Goal: Task Accomplishment & Management: Use online tool/utility

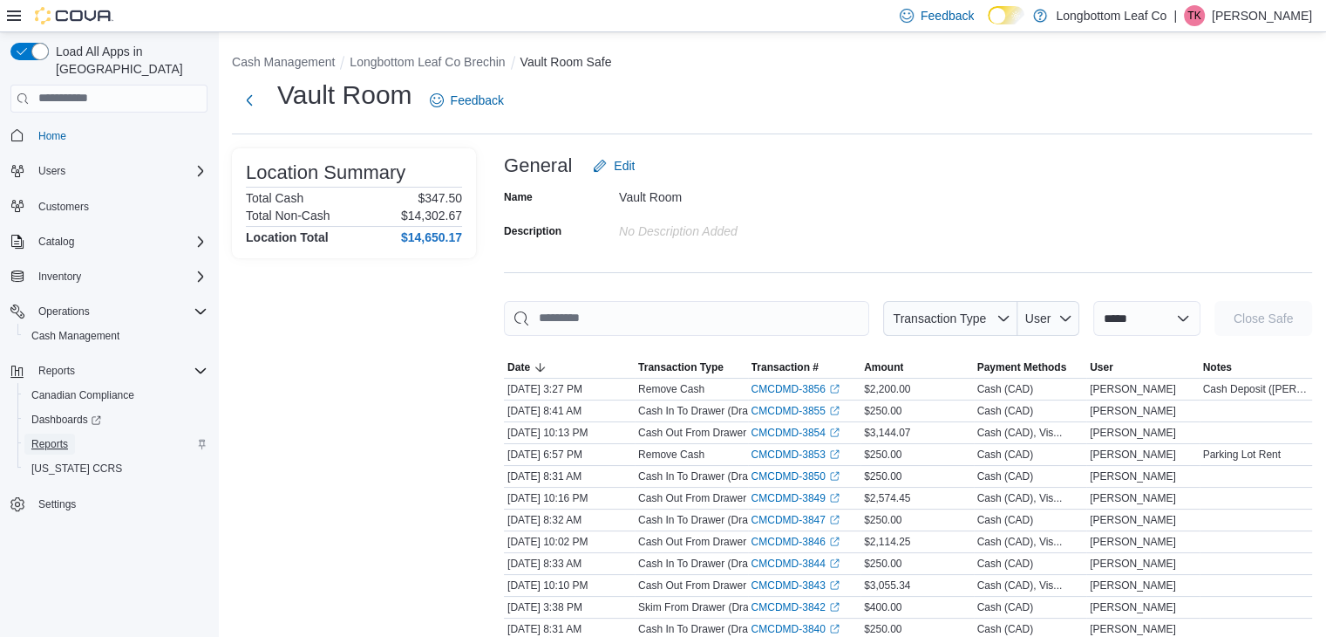
click at [58, 437] on span "Reports" at bounding box center [49, 444] width 37 height 14
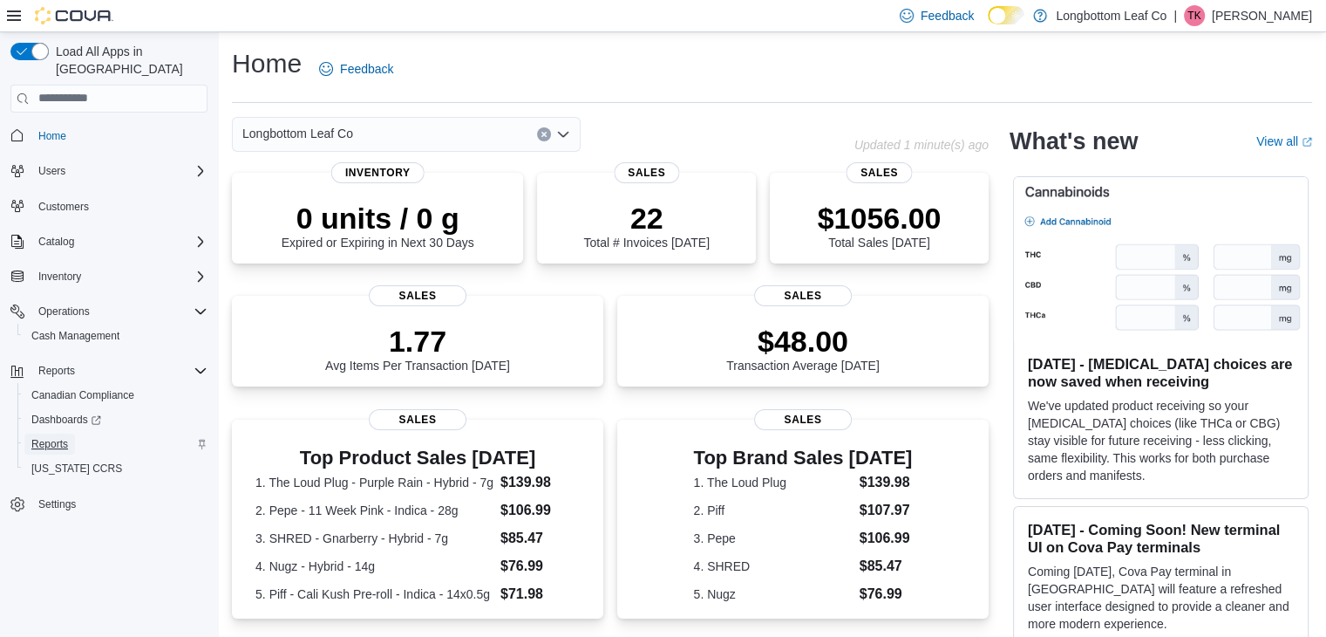
click at [58, 437] on span "Reports" at bounding box center [49, 444] width 37 height 14
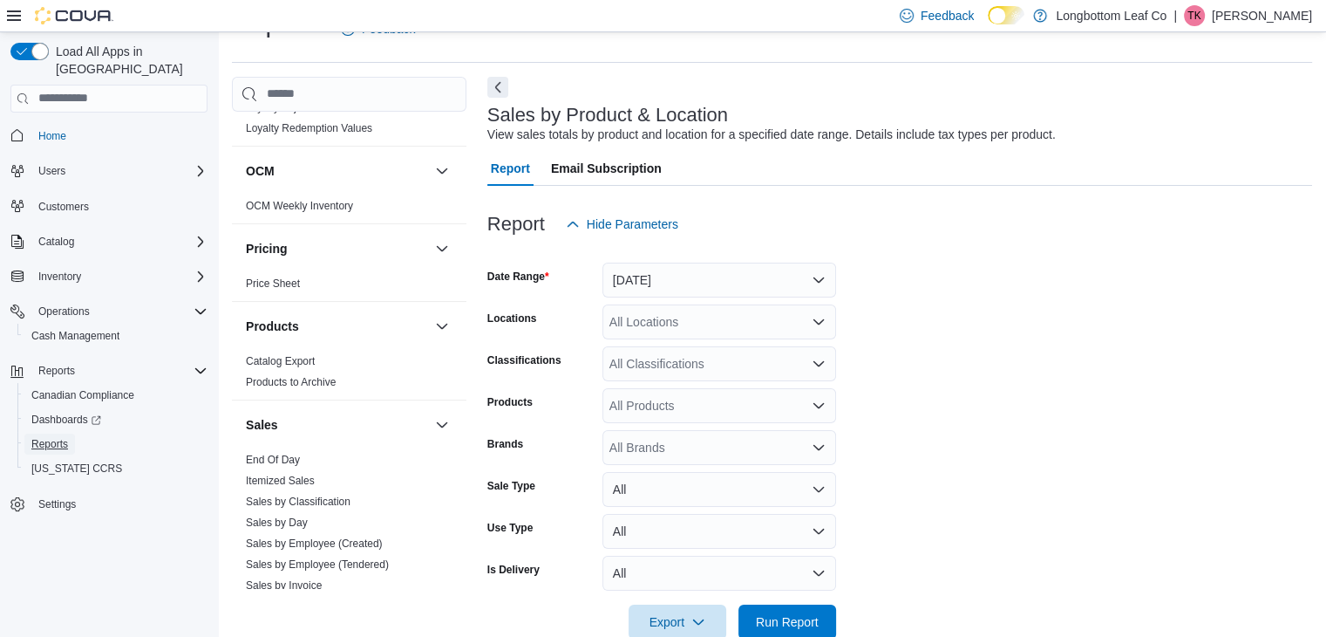
scroll to position [1141, 0]
click at [269, 457] on link "End Of Day" at bounding box center [273, 463] width 54 height 12
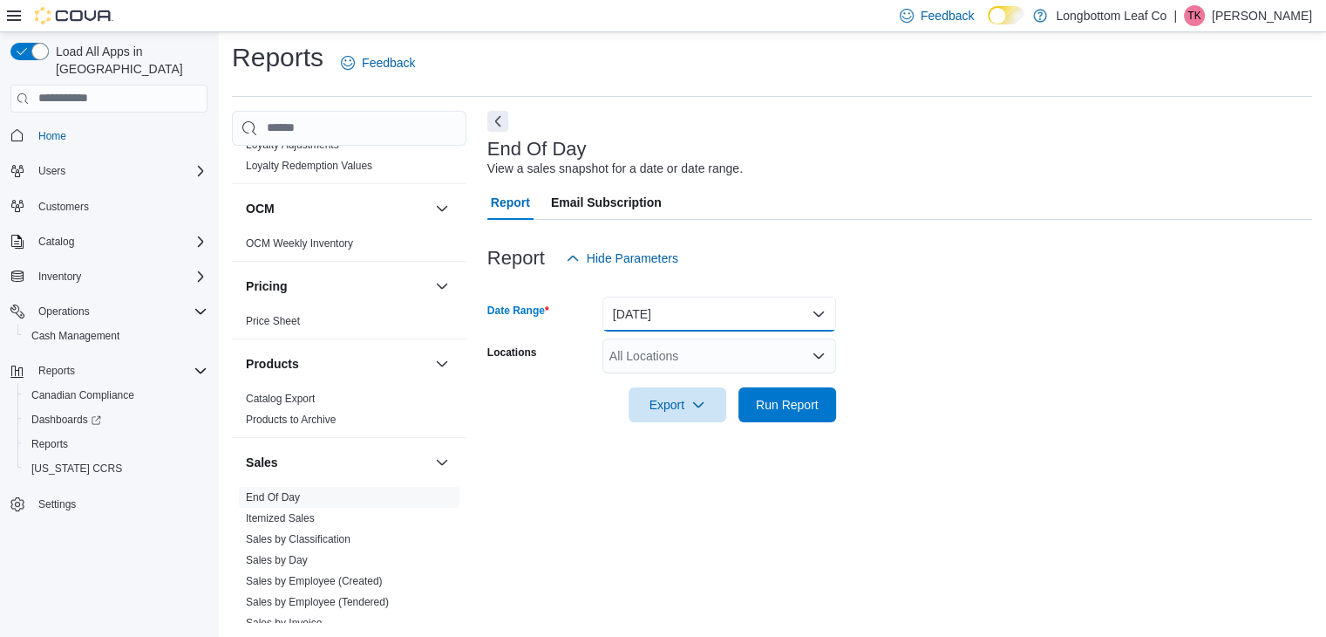
click at [735, 316] on button "Today" at bounding box center [720, 313] width 234 height 35
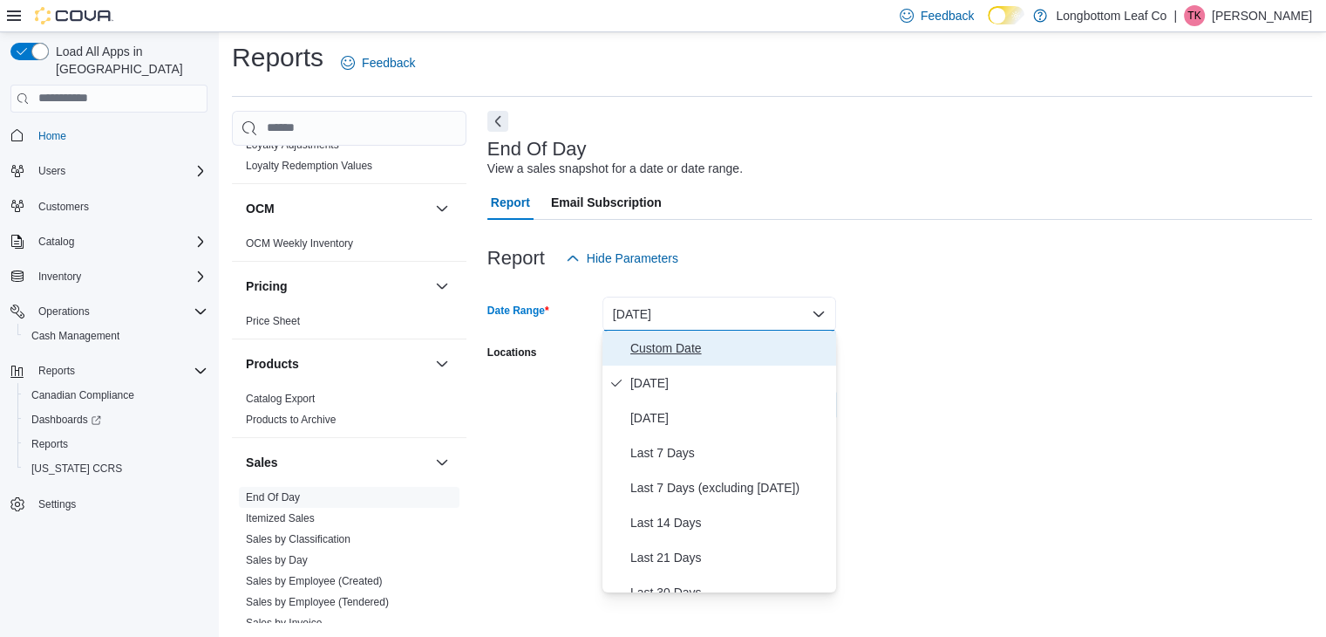
click at [701, 351] on span "Custom Date" at bounding box center [729, 347] width 199 height 21
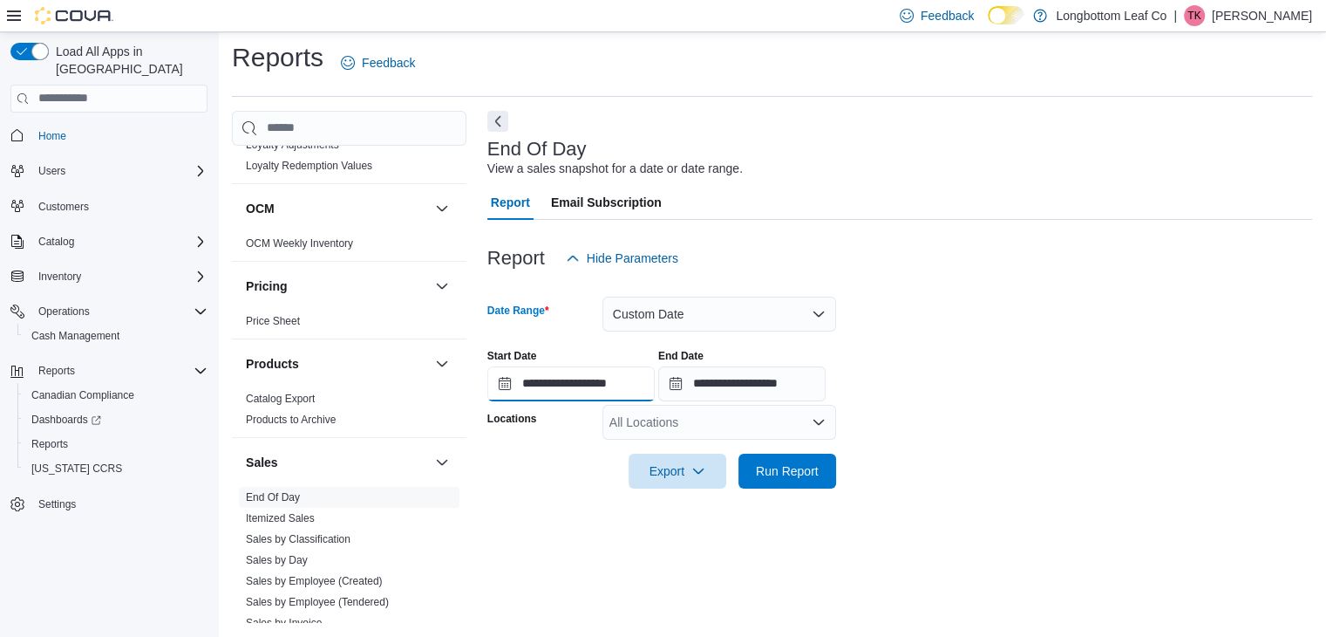
click at [496, 384] on input "**********" at bounding box center [570, 383] width 167 height 35
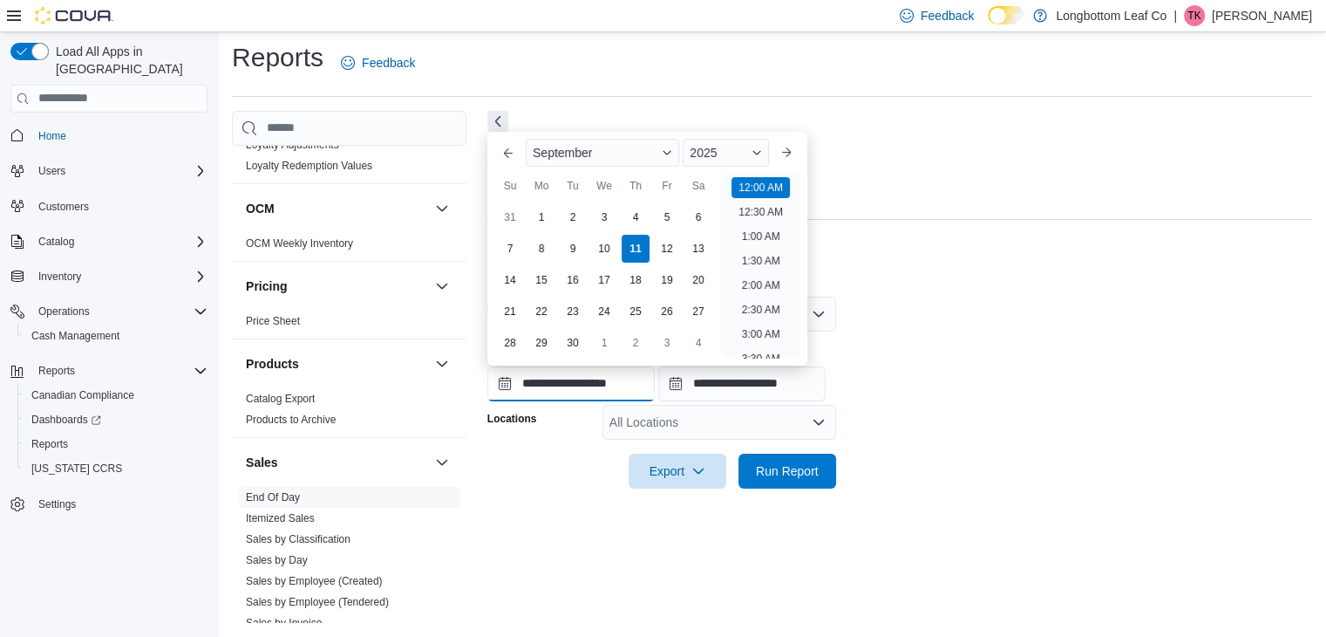
scroll to position [54, 0]
click at [673, 212] on div "5" at bounding box center [666, 217] width 31 height 31
type input "**********"
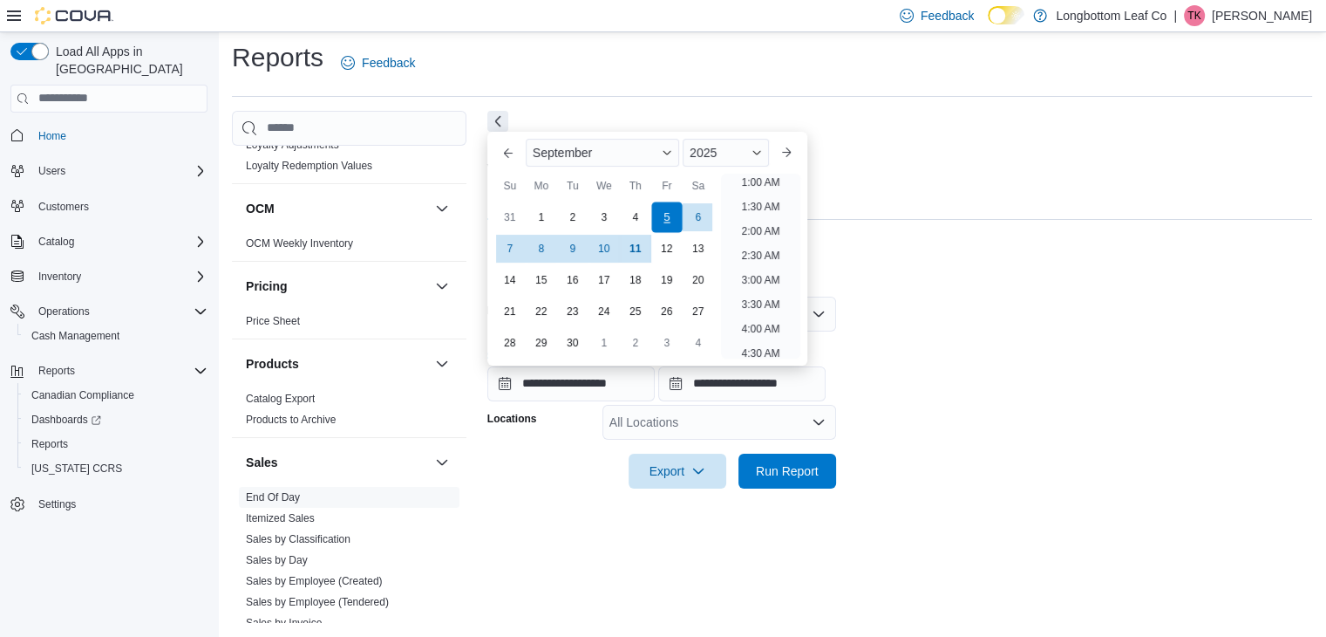
scroll to position [3, 0]
click at [910, 276] on div at bounding box center [899, 286] width 825 height 21
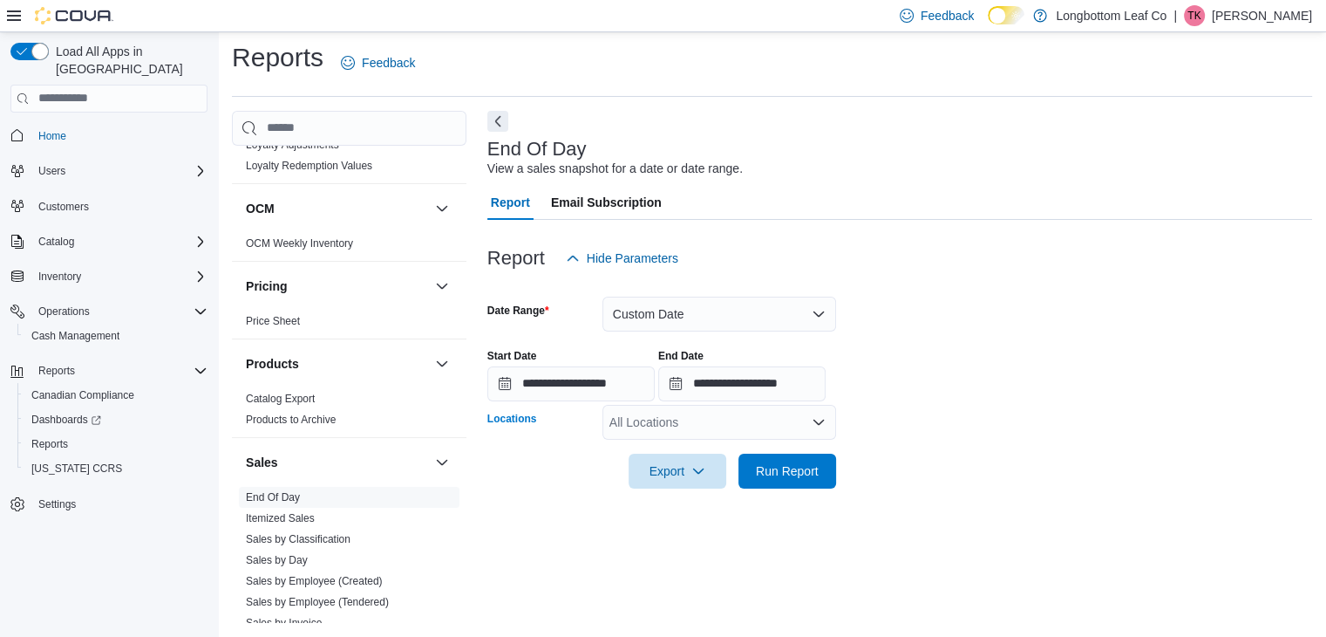
click at [661, 427] on div "All Locations" at bounding box center [720, 422] width 234 height 35
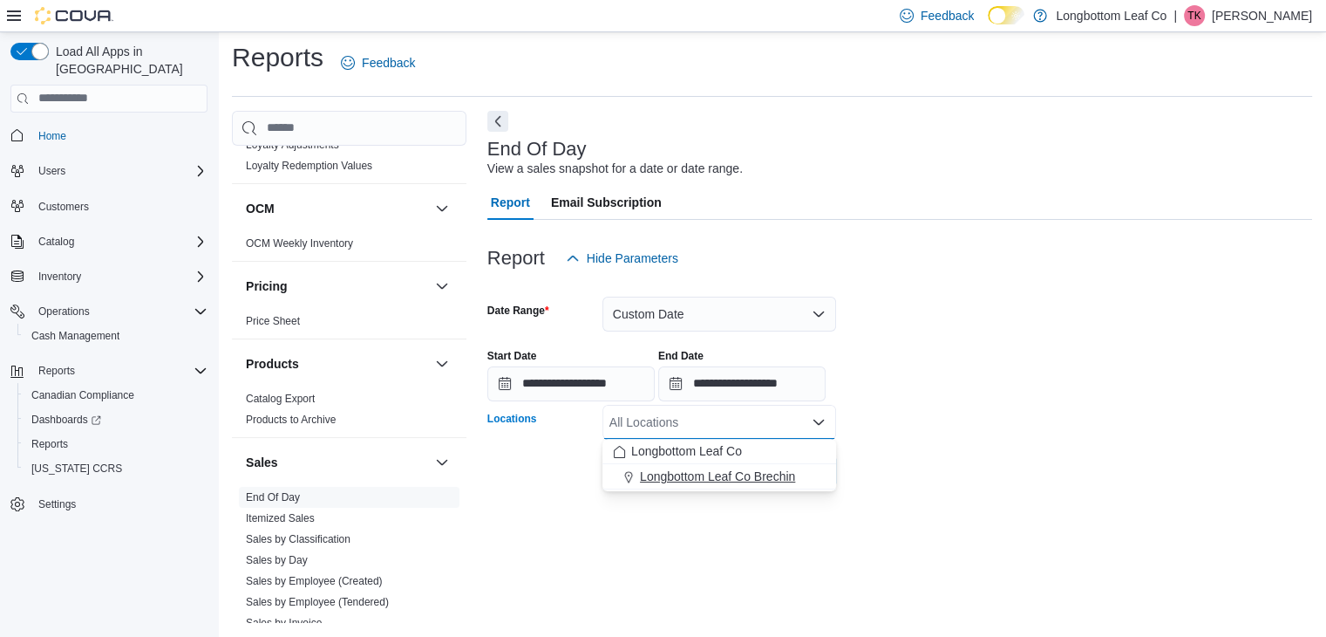
click at [740, 476] on span "Longbottom Leaf Co Brechin" at bounding box center [717, 475] width 155 height 17
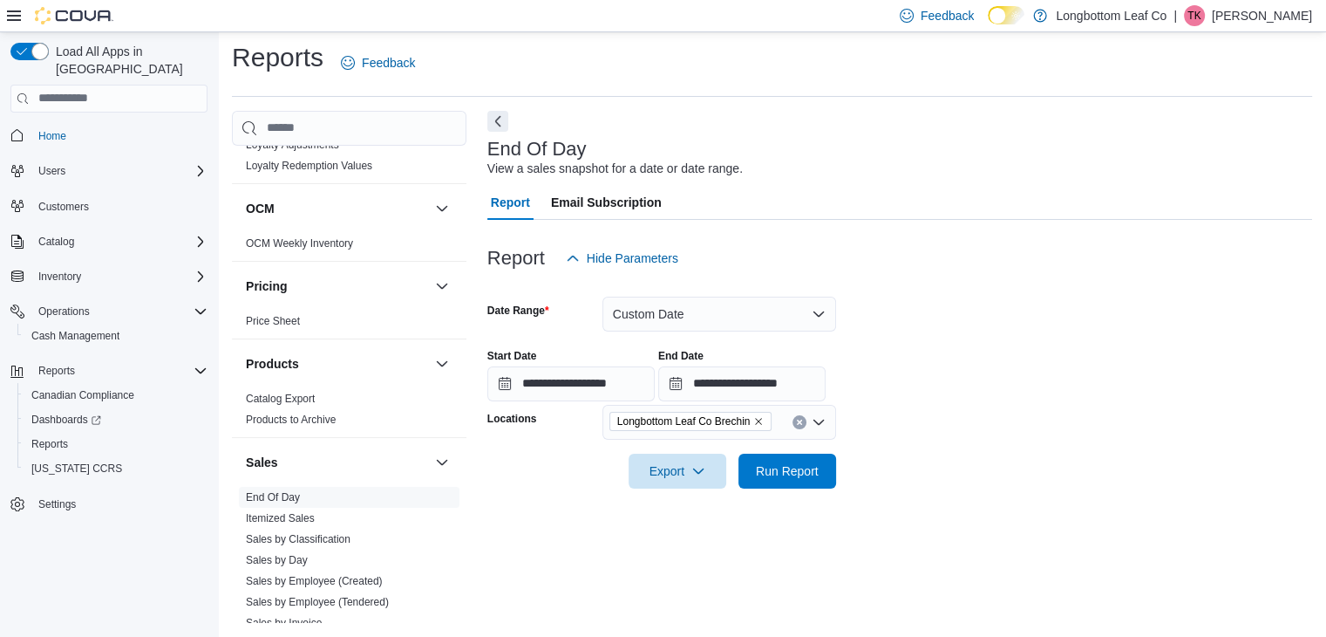
click at [980, 459] on form "**********" at bounding box center [899, 382] width 825 height 213
click at [788, 465] on span "Run Report" at bounding box center [787, 469] width 63 height 17
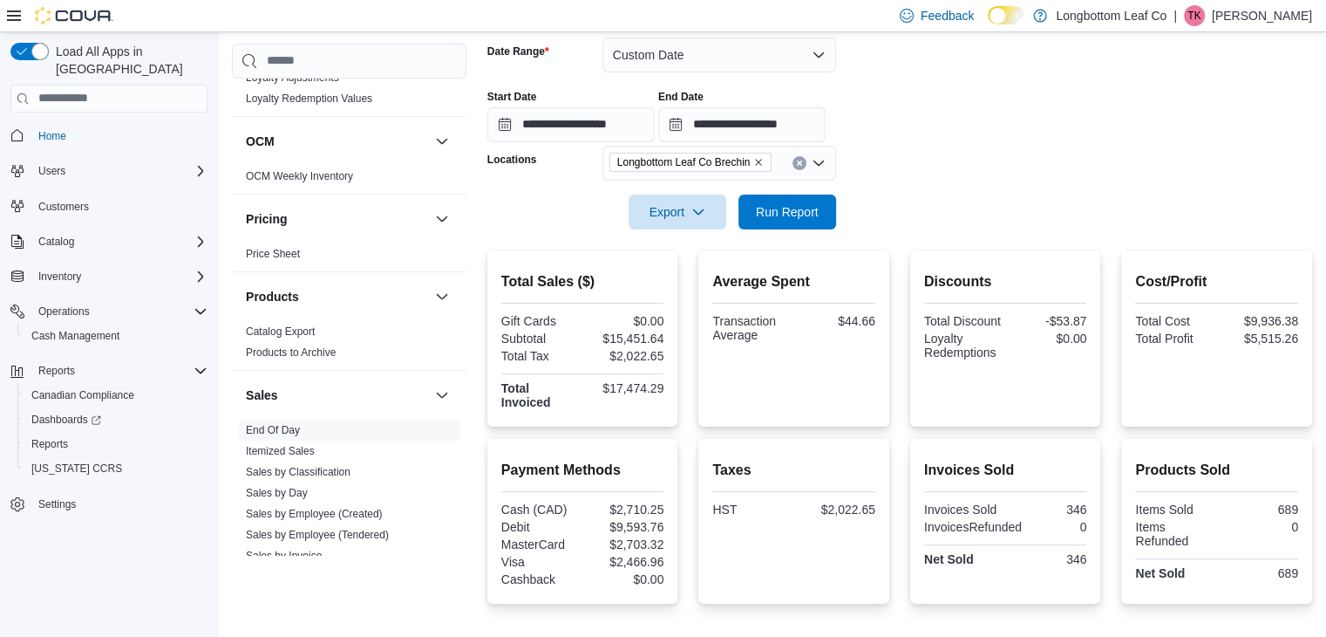
scroll to position [283, 0]
